Goal: Transaction & Acquisition: Purchase product/service

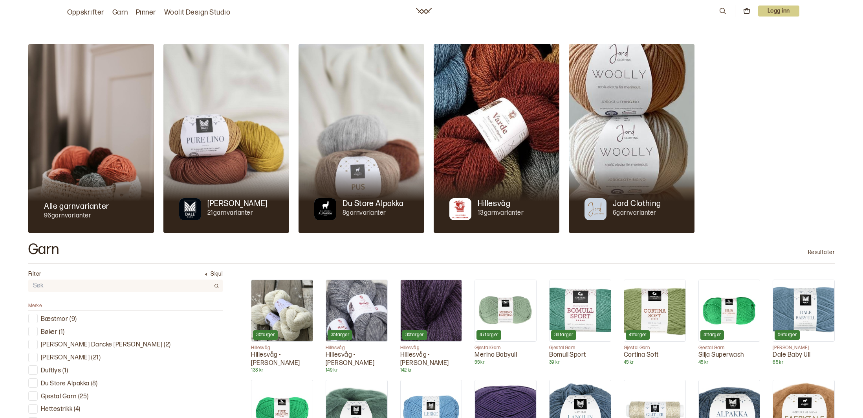
click at [86, 175] on div at bounding box center [91, 201] width 126 height 63
click at [50, 397] on p "Gjestal Garn" at bounding box center [59, 396] width 36 height 8
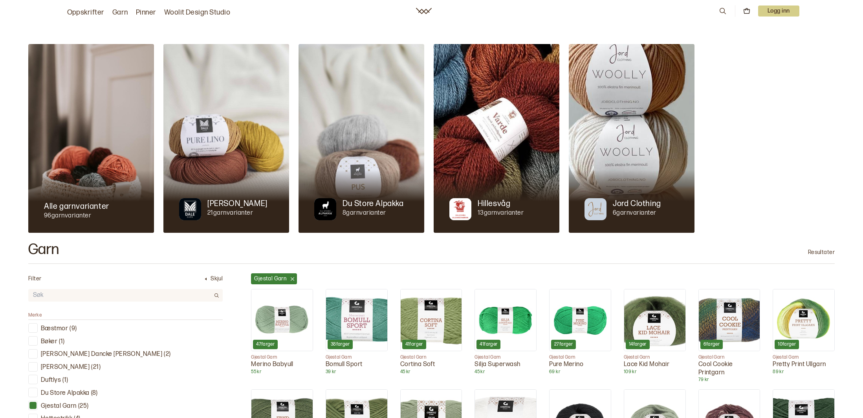
click at [512, 325] on img at bounding box center [505, 319] width 61 height 61
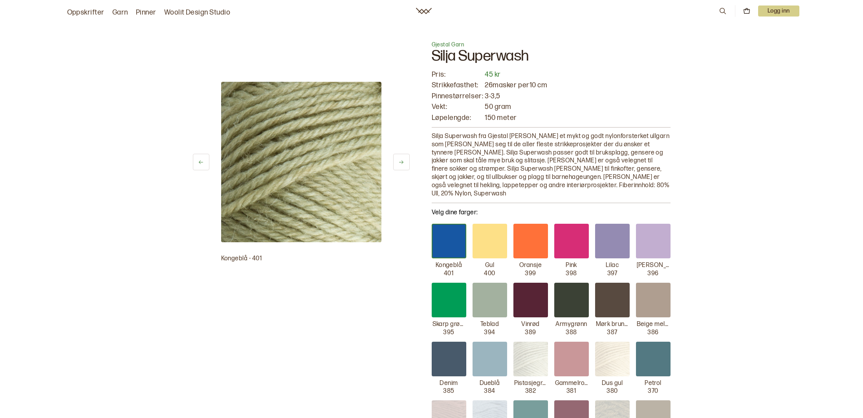
click at [444, 236] on div at bounding box center [449, 240] width 35 height 35
click at [576, 300] on div at bounding box center [571, 299] width 35 height 35
click at [575, 300] on div at bounding box center [571, 299] width 35 height 35
